Goal: Check status: Check status

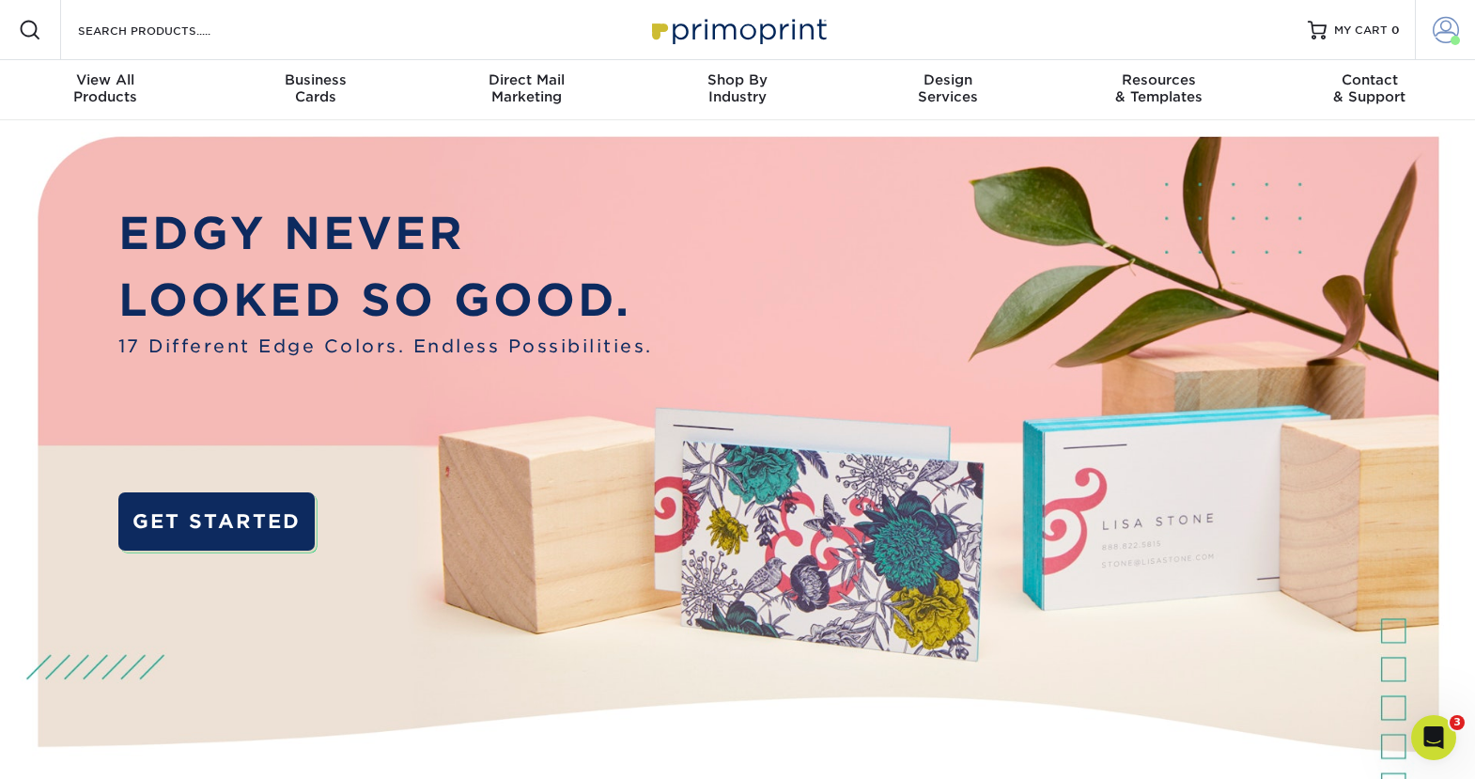
click at [1431, 27] on link "Account" at bounding box center [1445, 30] width 60 height 60
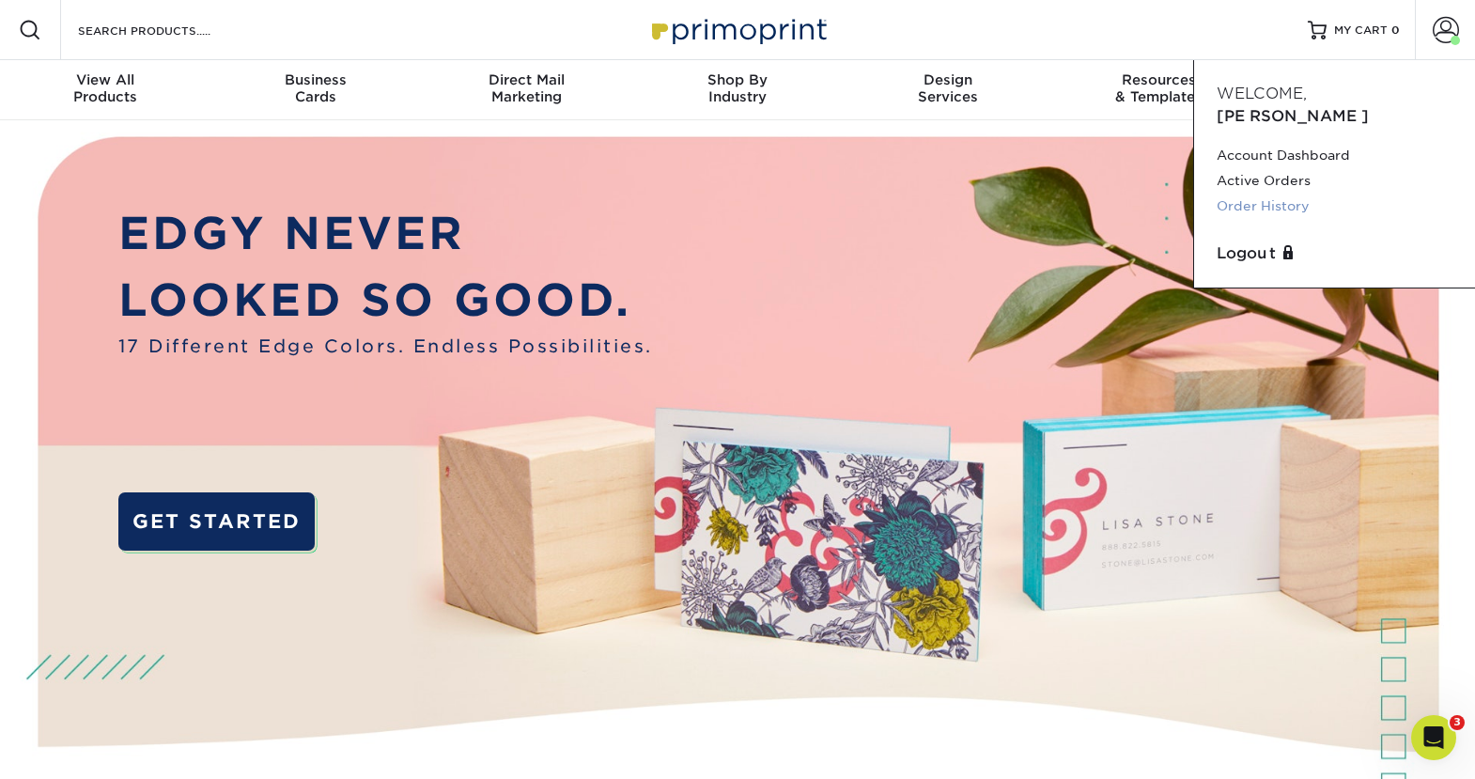
click at [1252, 194] on link "Order History" at bounding box center [1335, 206] width 236 height 25
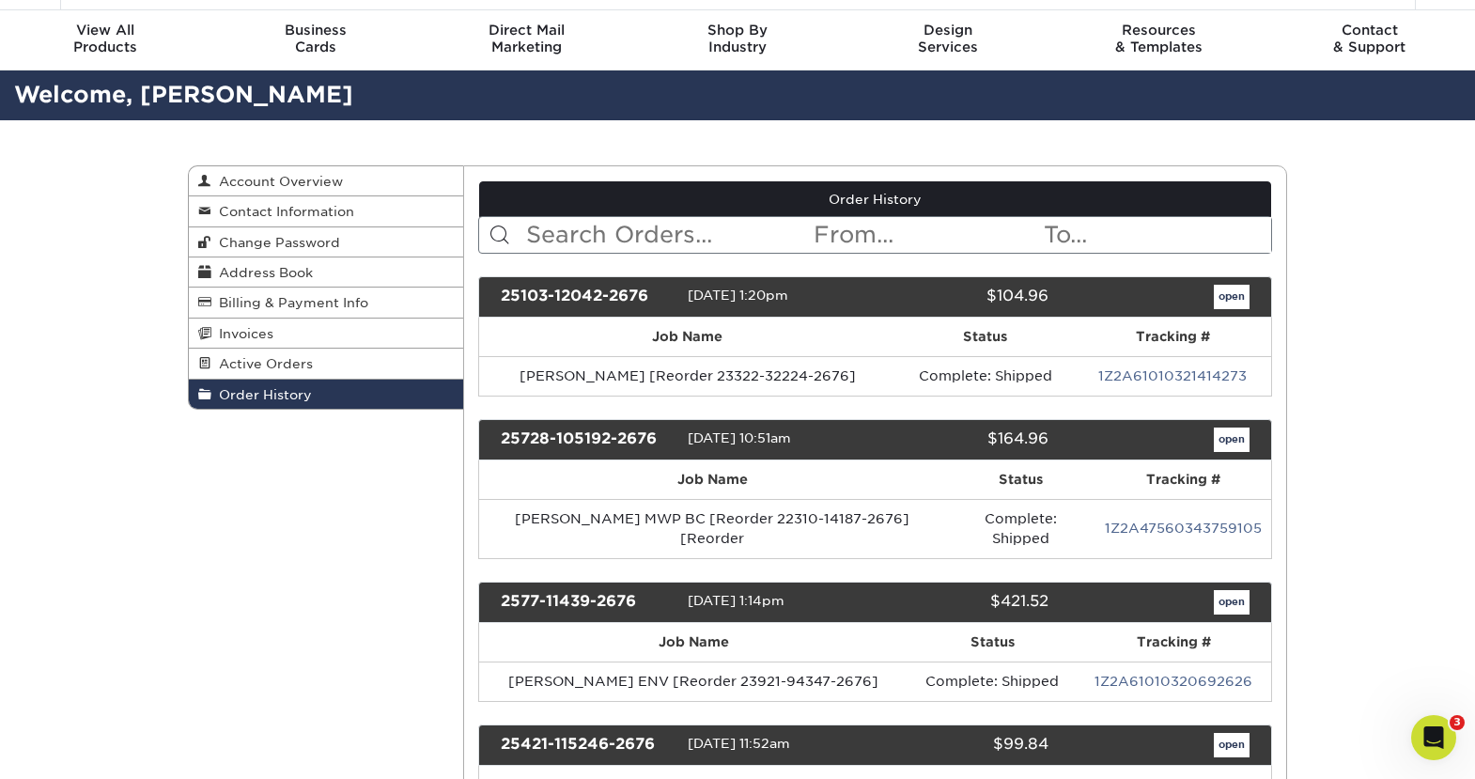
scroll to position [94, 0]
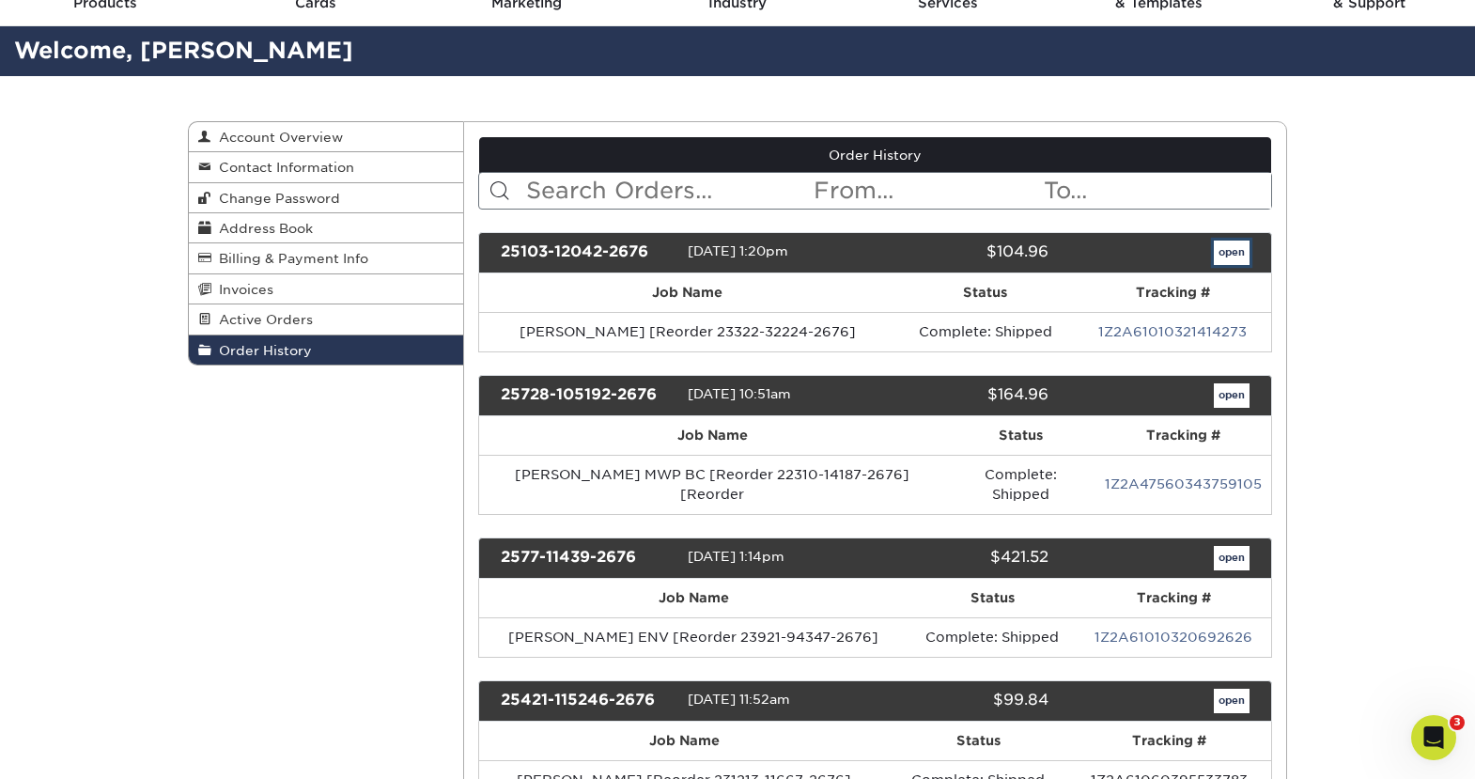
click at [1221, 248] on link "open" at bounding box center [1232, 253] width 36 height 24
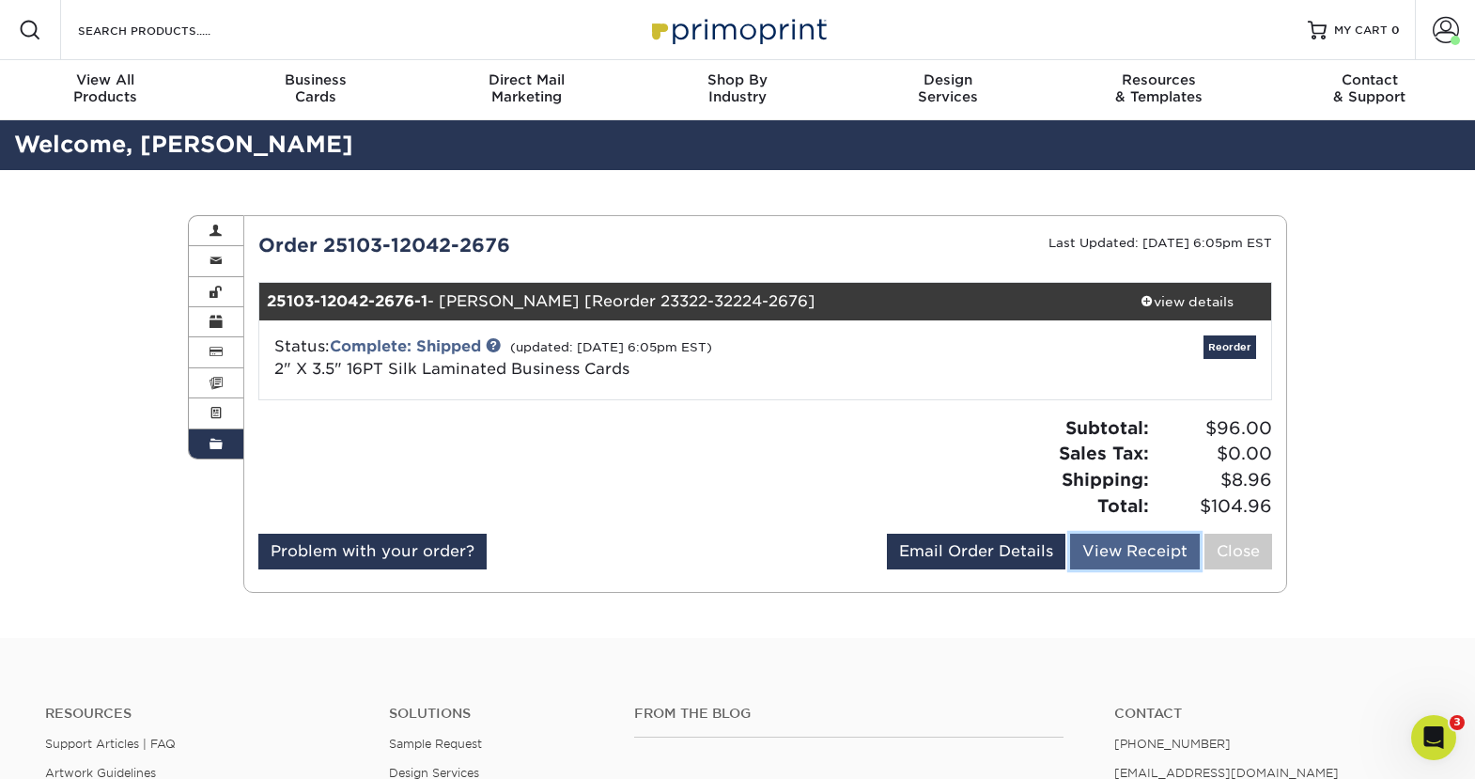
click at [1110, 543] on link "View Receipt" at bounding box center [1135, 552] width 130 height 36
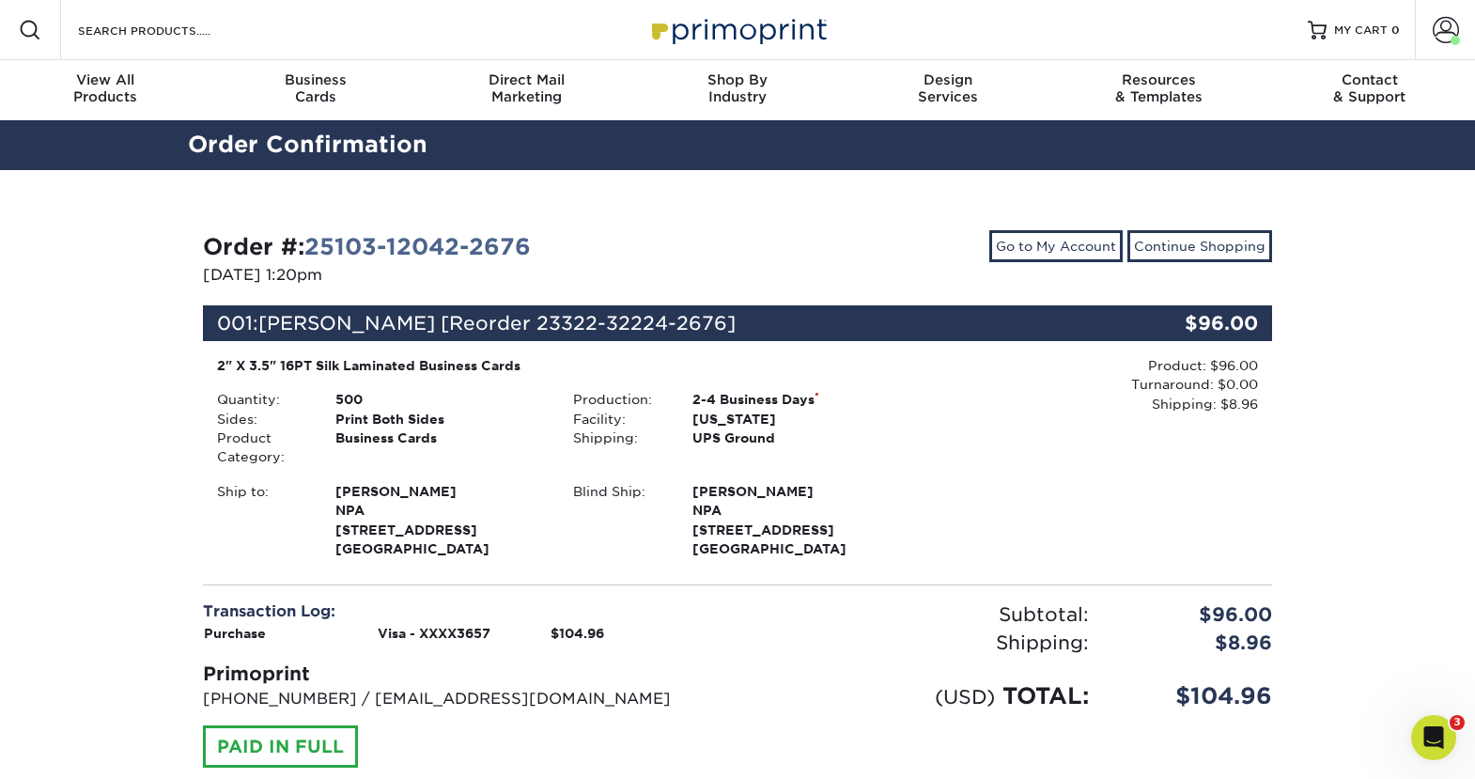
scroll to position [282, 0]
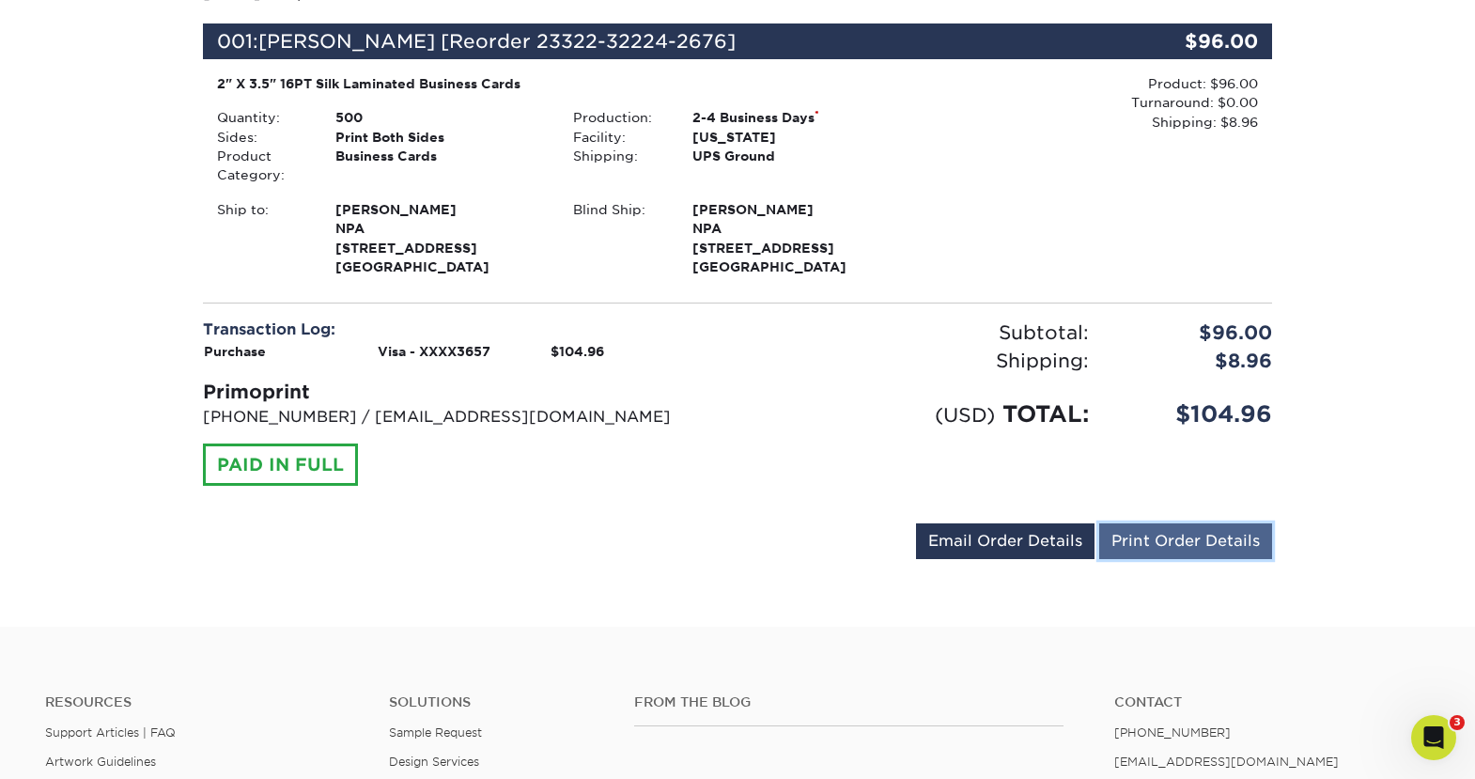
click at [1183, 538] on link "Print Order Details" at bounding box center [1185, 541] width 173 height 36
